Goal: Transaction & Acquisition: Obtain resource

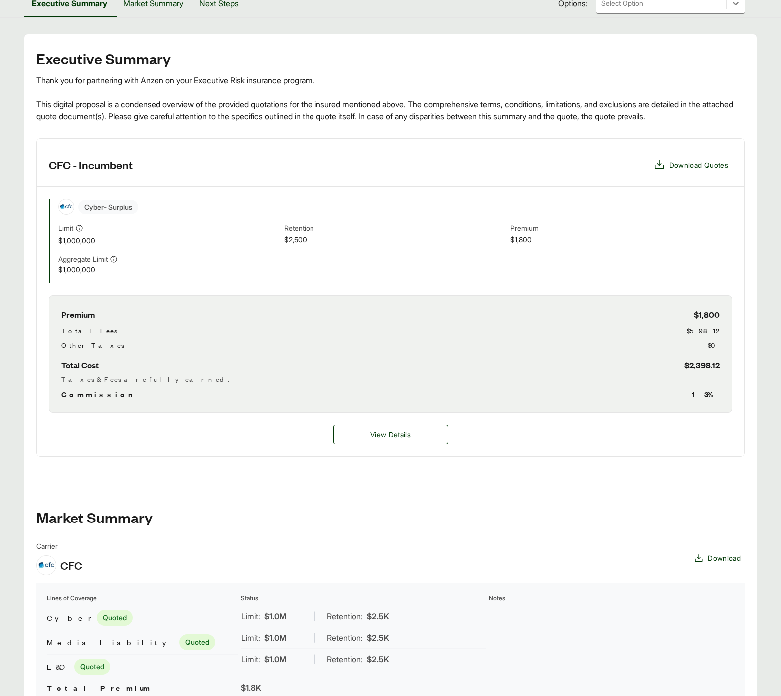
scroll to position [210, 0]
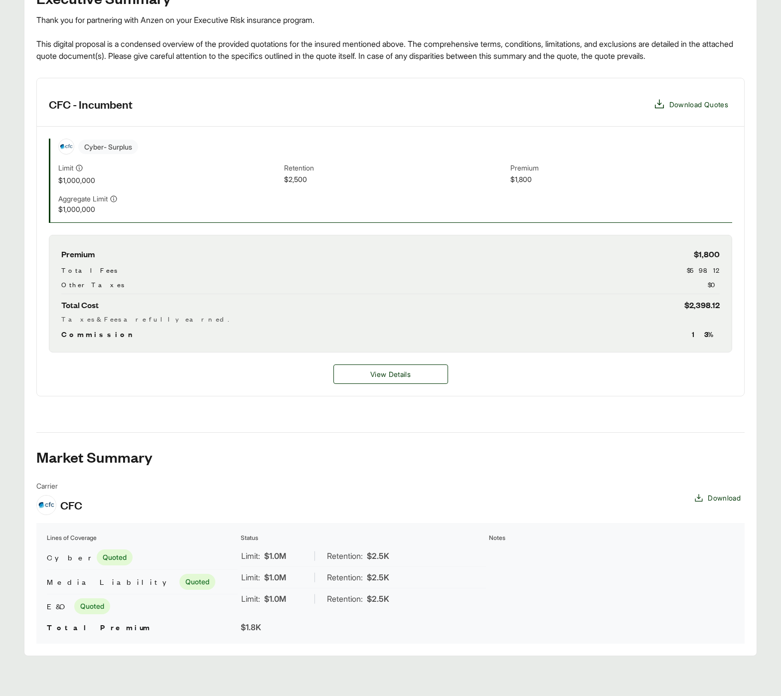
click at [525, 607] on td at bounding box center [612, 582] width 246 height 74
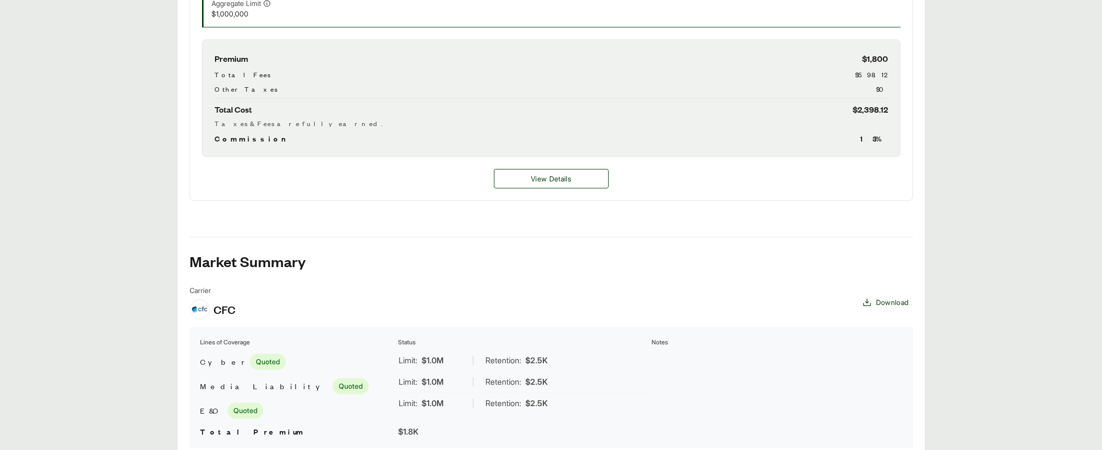
scroll to position [456, 0]
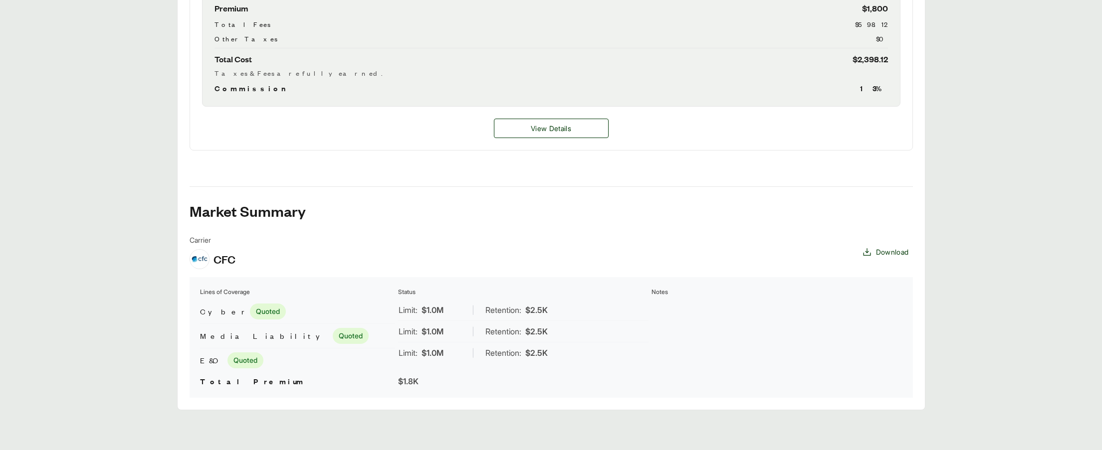
click at [745, 340] on td at bounding box center [776, 336] width 251 height 74
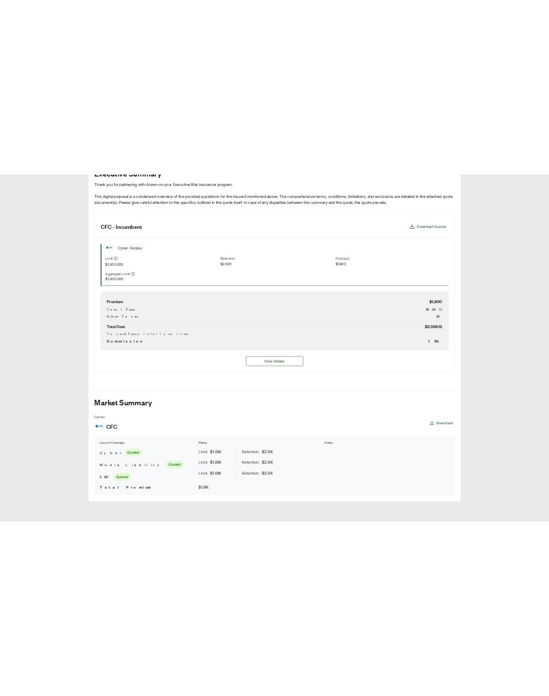
scroll to position [0, 0]
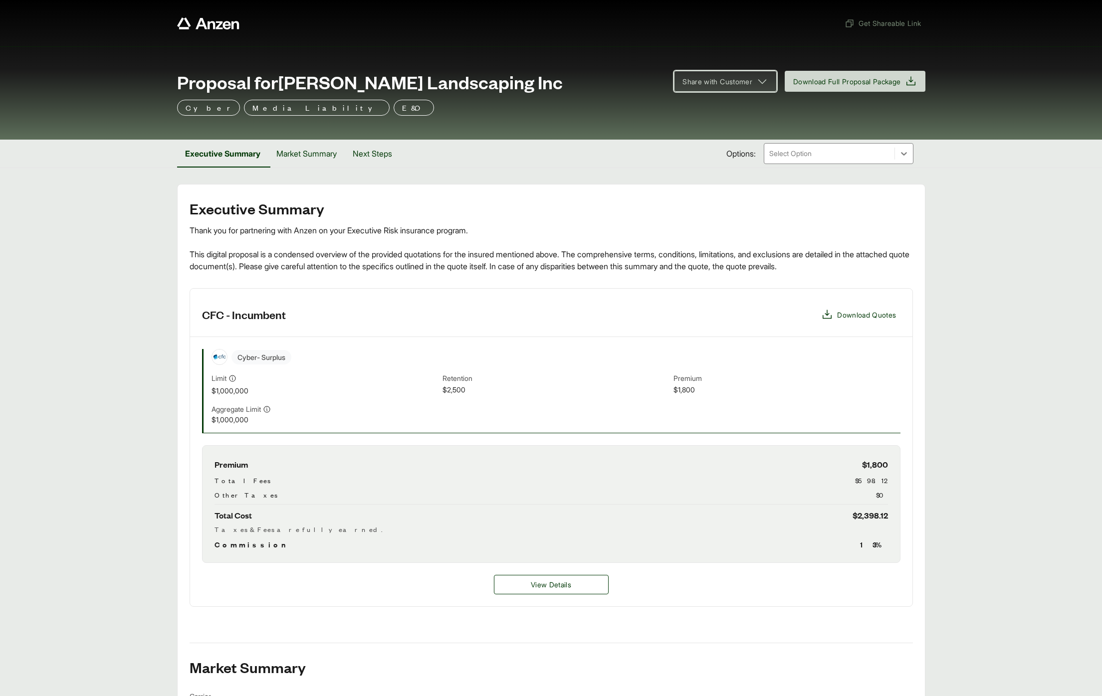
click at [750, 79] on span "Share with Customer" at bounding box center [725, 81] width 86 height 12
click at [535, 91] on div "Proposal for McEntire Landscaping Inc" at bounding box center [419, 82] width 485 height 20
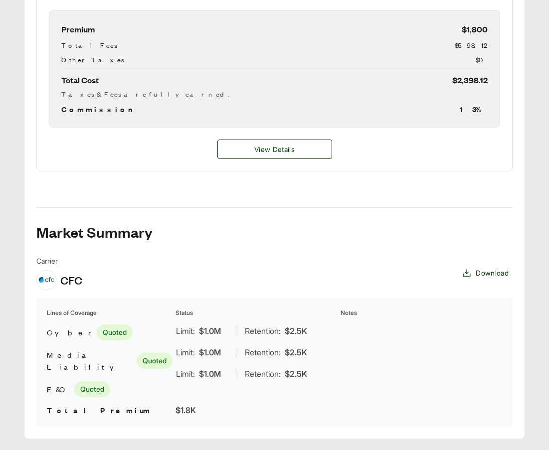
scroll to position [497, 0]
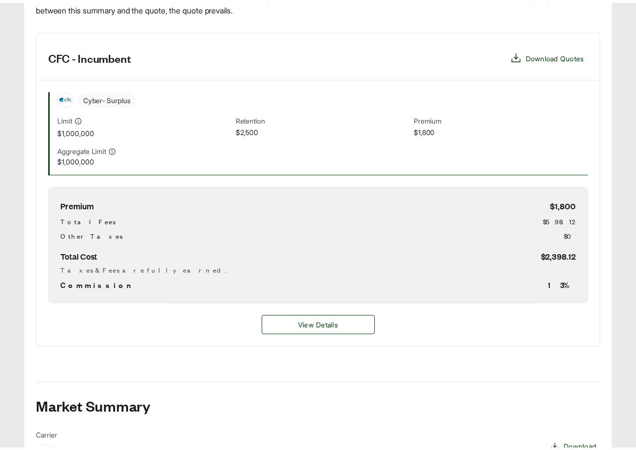
scroll to position [309, 0]
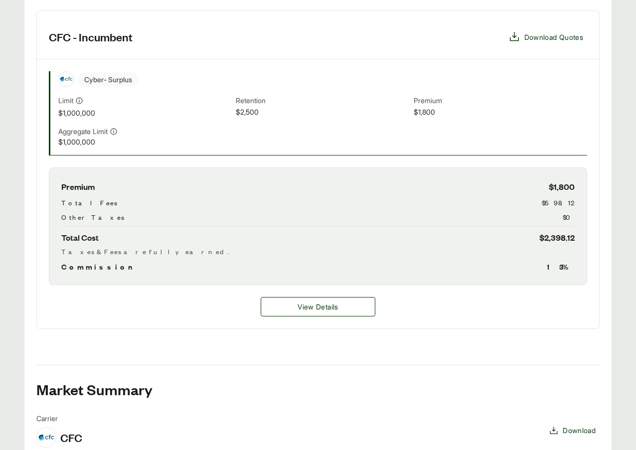
click at [233, 60] on div "Cyber - Surplus Limit $1,000,000 Retention $2,500 Premium $1,800 Aggregate Limi…" at bounding box center [318, 113] width 563 height 108
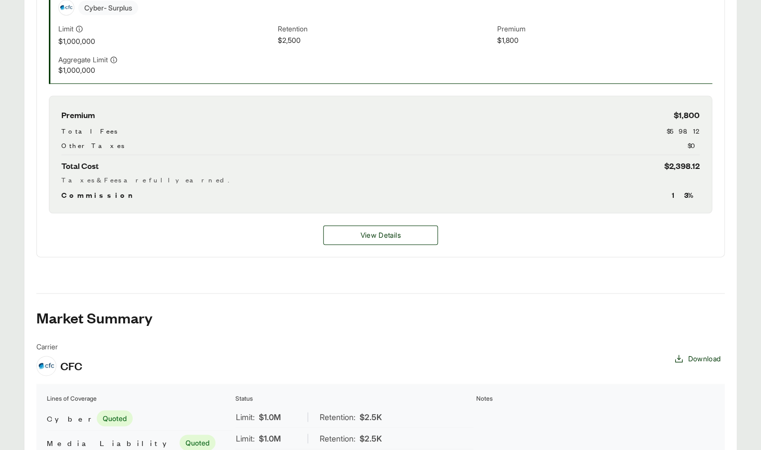
scroll to position [222, 0]
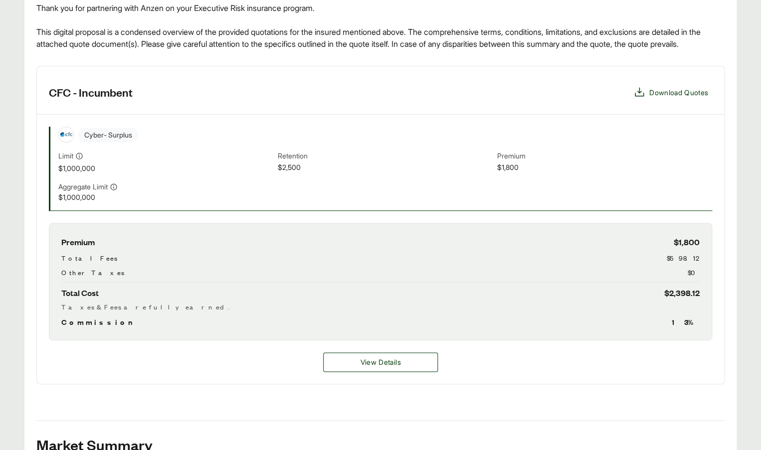
click at [168, 410] on div "Executive Summary Thank you for partnering with Anzen on your Executive Risk in…" at bounding box center [380, 305] width 688 height 654
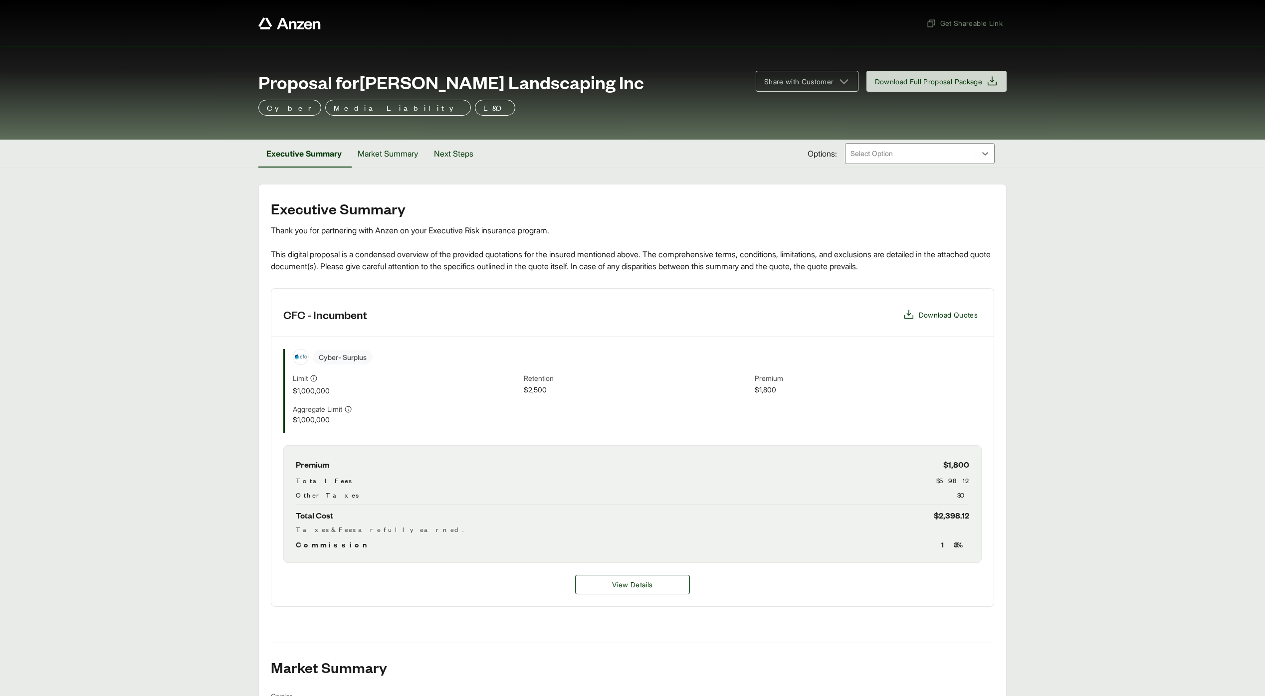
click at [142, 257] on main "Executive Summary Thank you for partnering with Anzen on your Executive Risk in…" at bounding box center [632, 525] width 1265 height 683
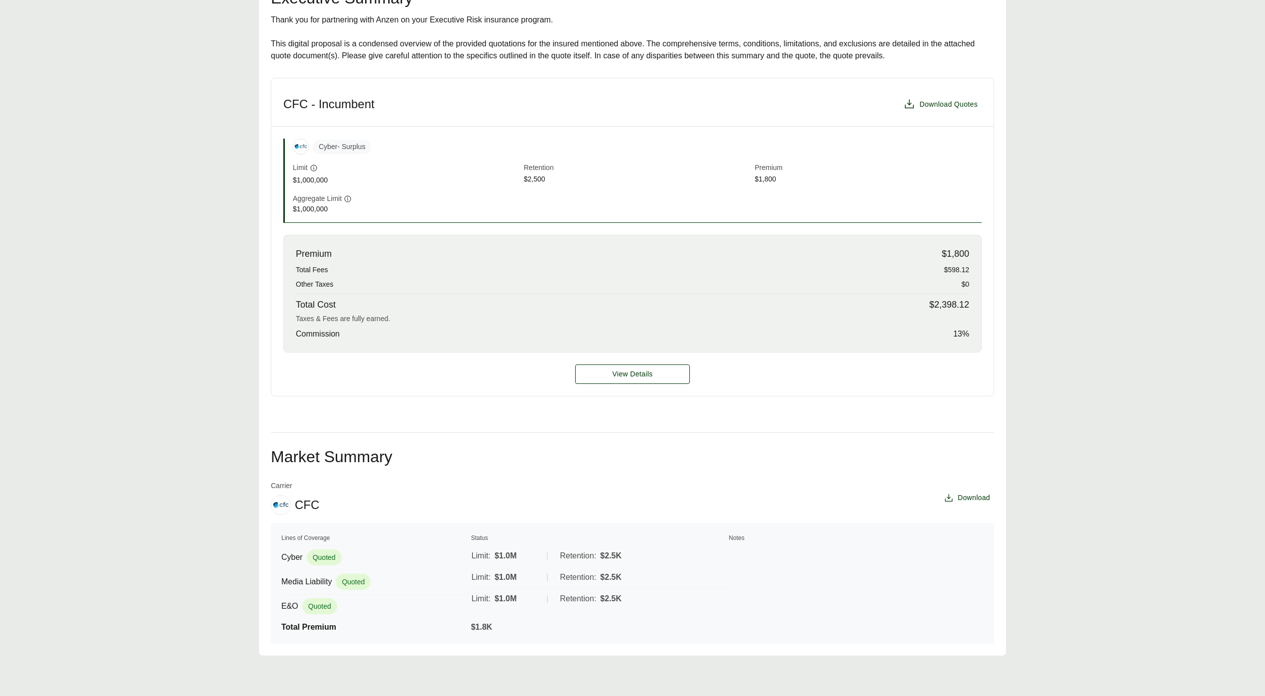
scroll to position [210, 0]
click at [181, 295] on main "Executive Summary Thank you for partnering with Anzen on your Executive Risk in…" at bounding box center [632, 315] width 1265 height 683
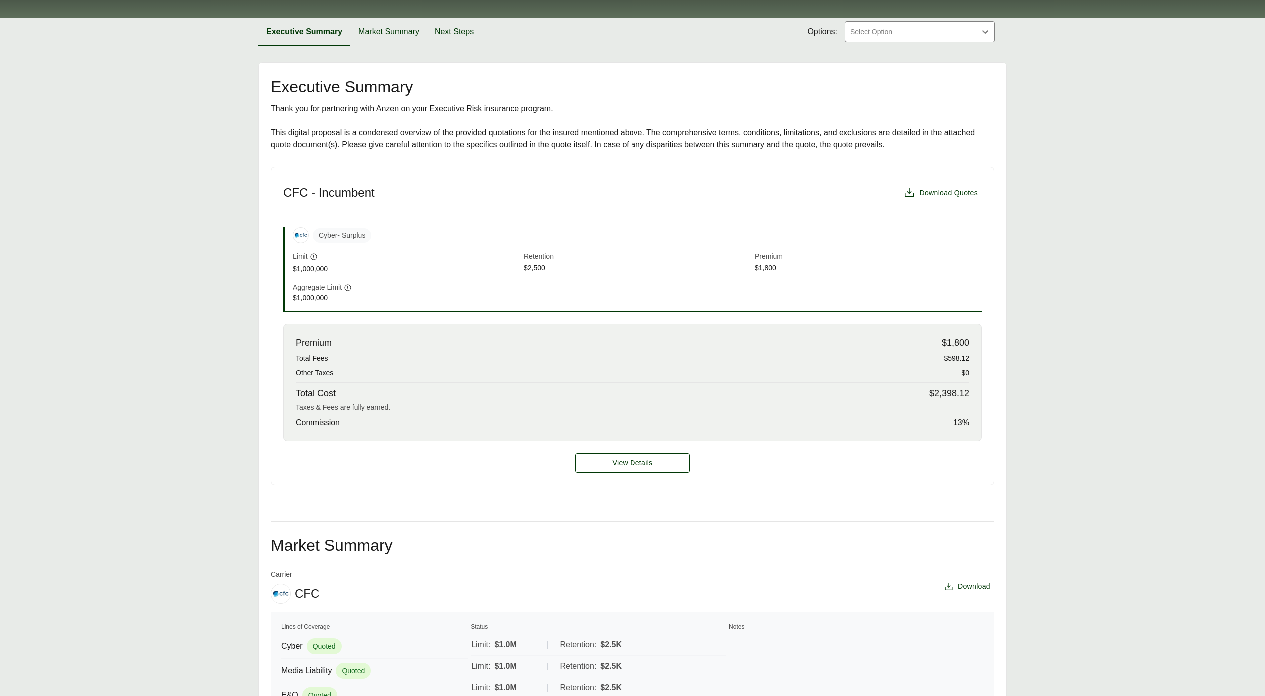
scroll to position [210, 0]
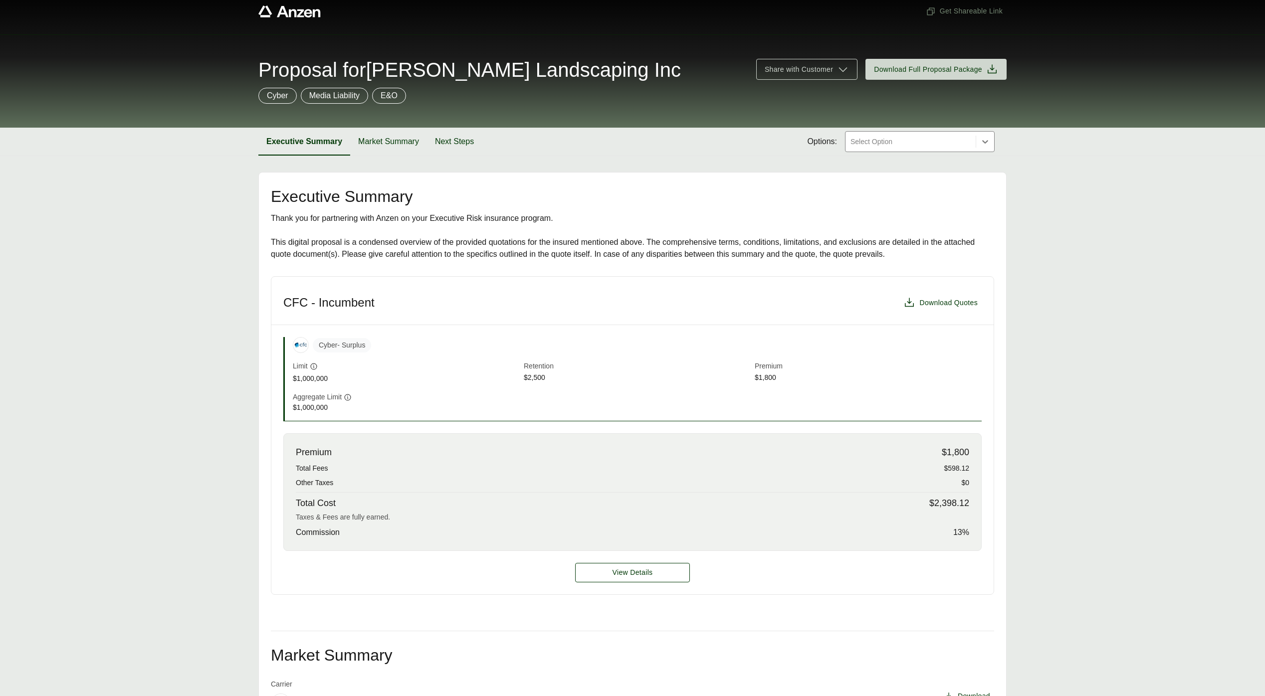
scroll to position [162, 0]
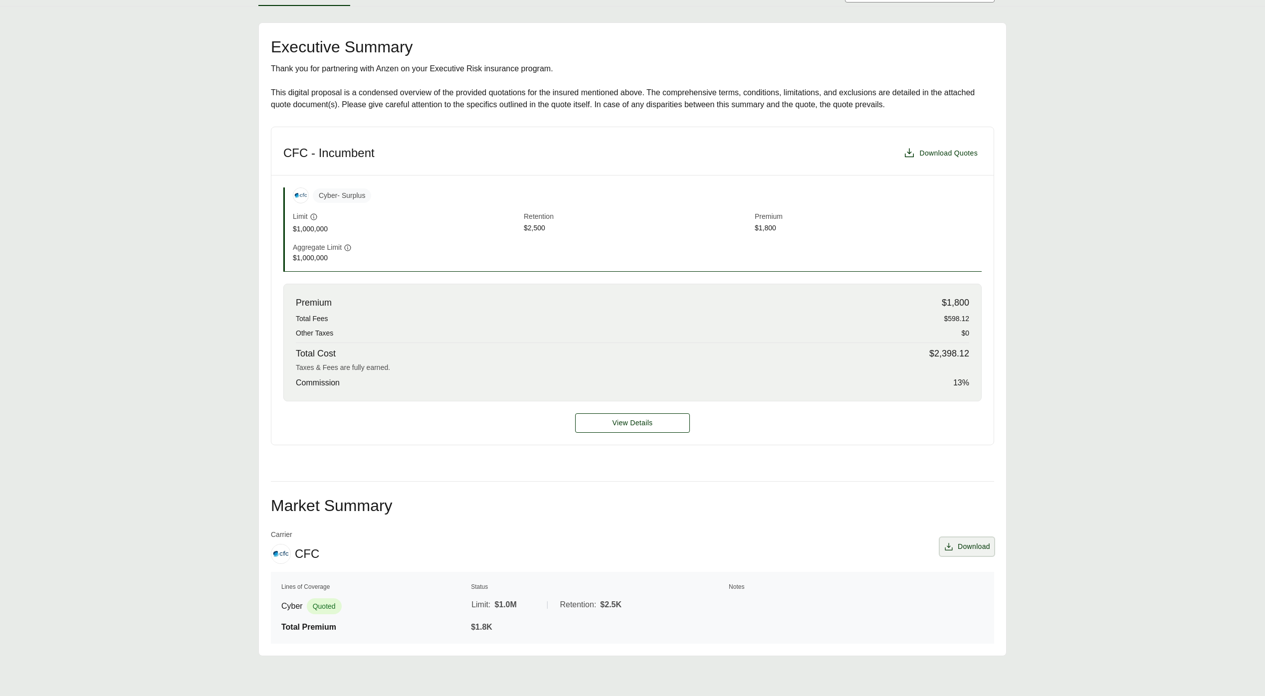
click at [966, 546] on span "Download" at bounding box center [973, 547] width 32 height 10
click at [146, 577] on main "Executive Summary Thank you for partnering with Anzen on your Executive Risk in…" at bounding box center [632, 340] width 1265 height 634
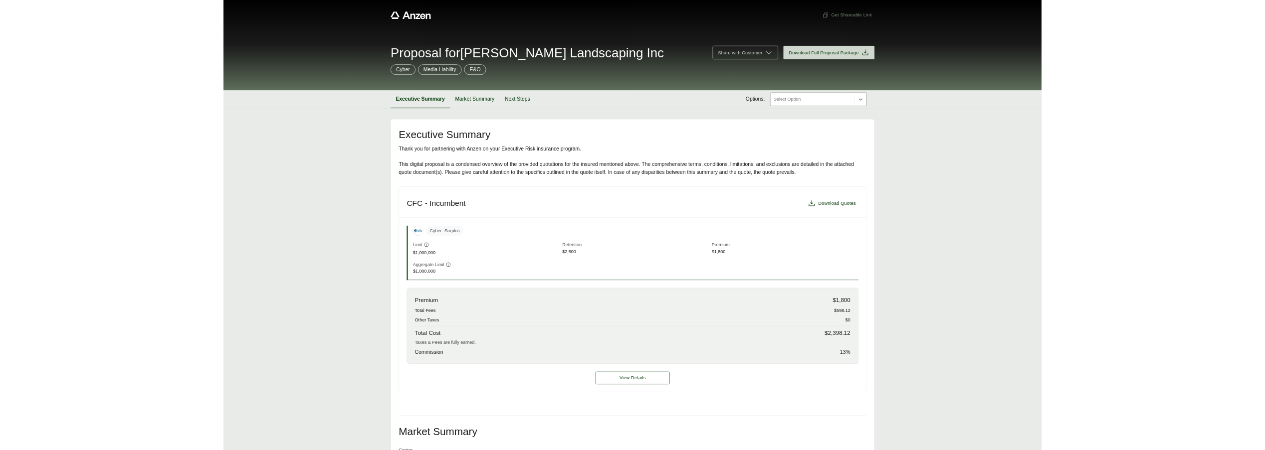
scroll to position [162, 0]
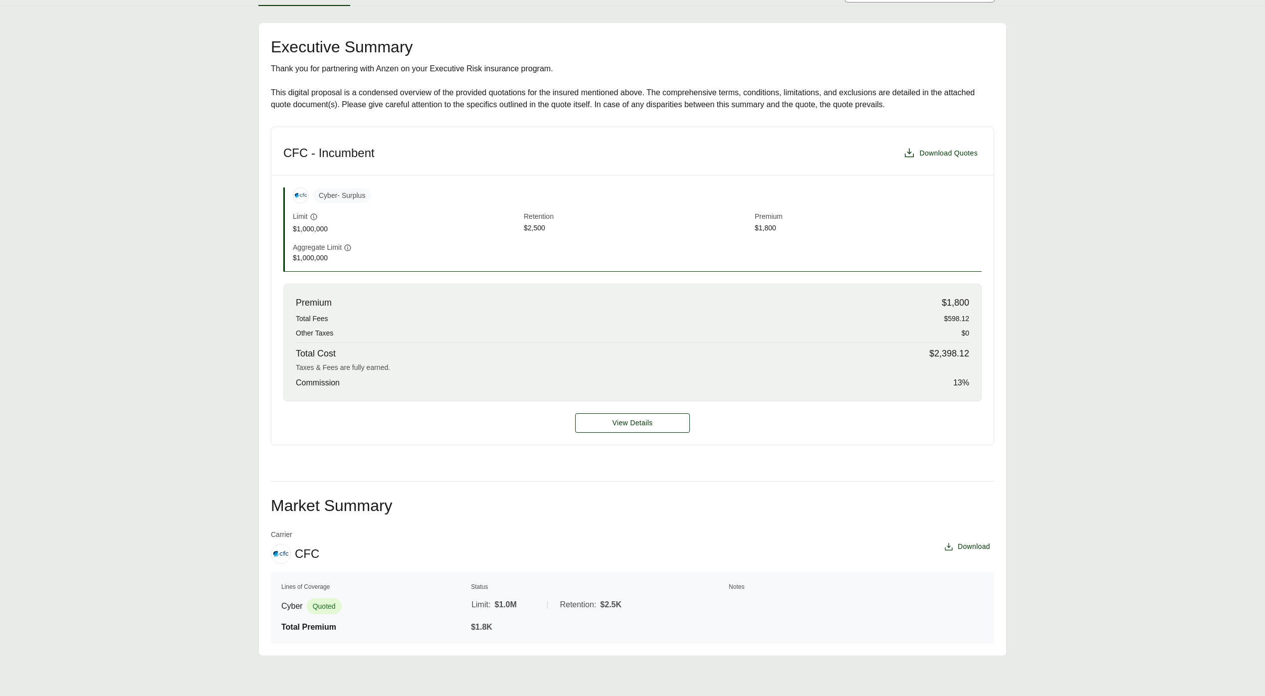
click at [200, 384] on main "Executive Summary Thank you for partnering with Anzen on your Executive Risk in…" at bounding box center [632, 339] width 1265 height 634
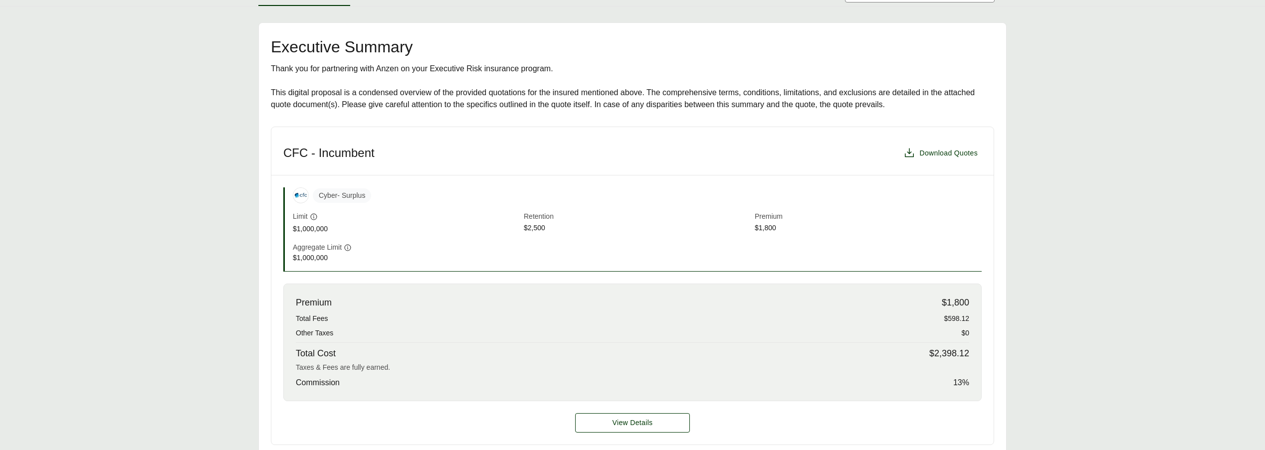
scroll to position [407, 0]
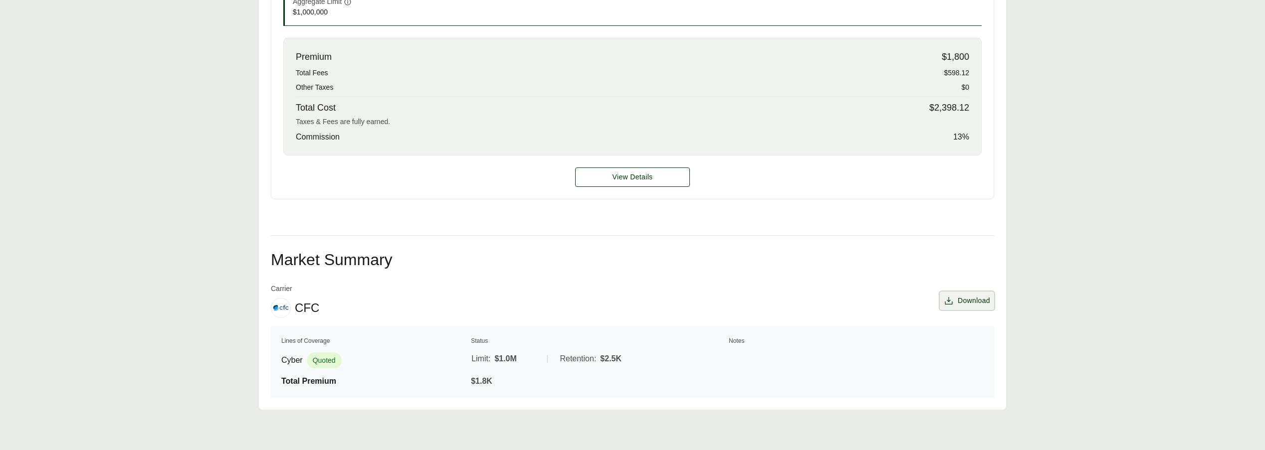
click at [962, 304] on span "Download" at bounding box center [973, 301] width 32 height 10
click at [1056, 342] on main "Executive Summary Thank you for partnering with Anzen on your Executive Risk in…" at bounding box center [632, 94] width 1265 height 634
click at [955, 304] on span "Download" at bounding box center [967, 301] width 46 height 10
click at [975, 301] on span "Download" at bounding box center [973, 301] width 32 height 10
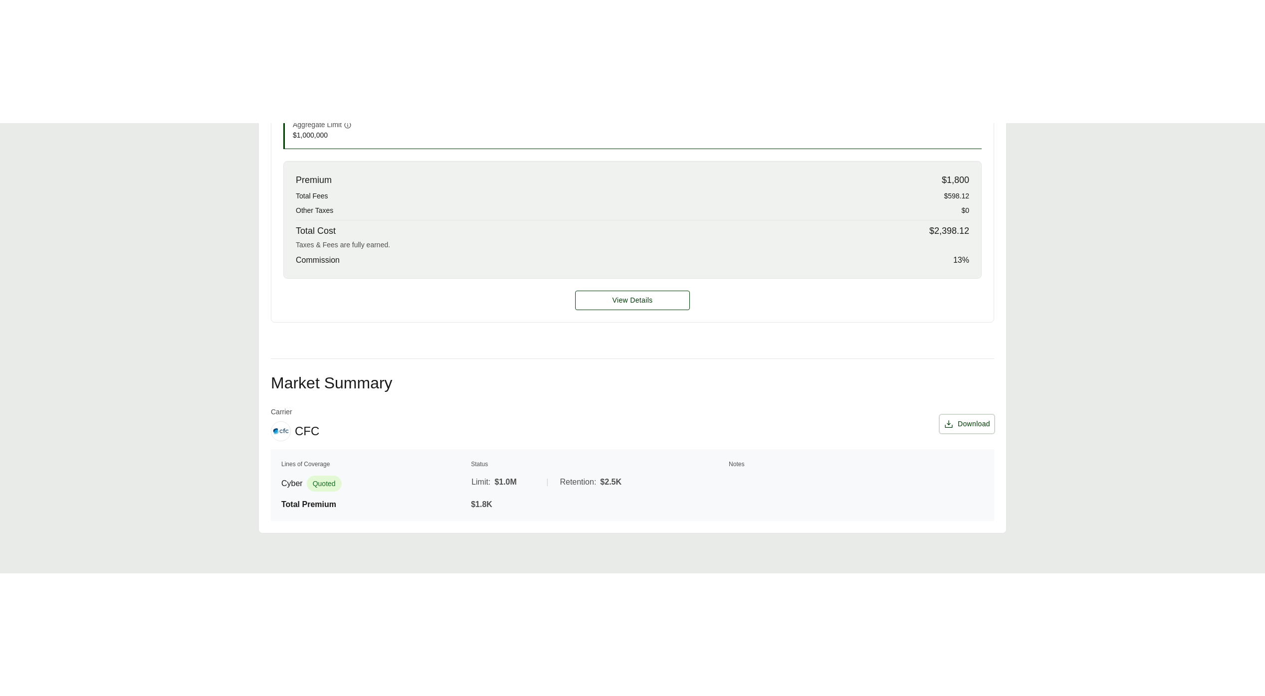
scroll to position [162, 0]
